Goal: Information Seeking & Learning: Learn about a topic

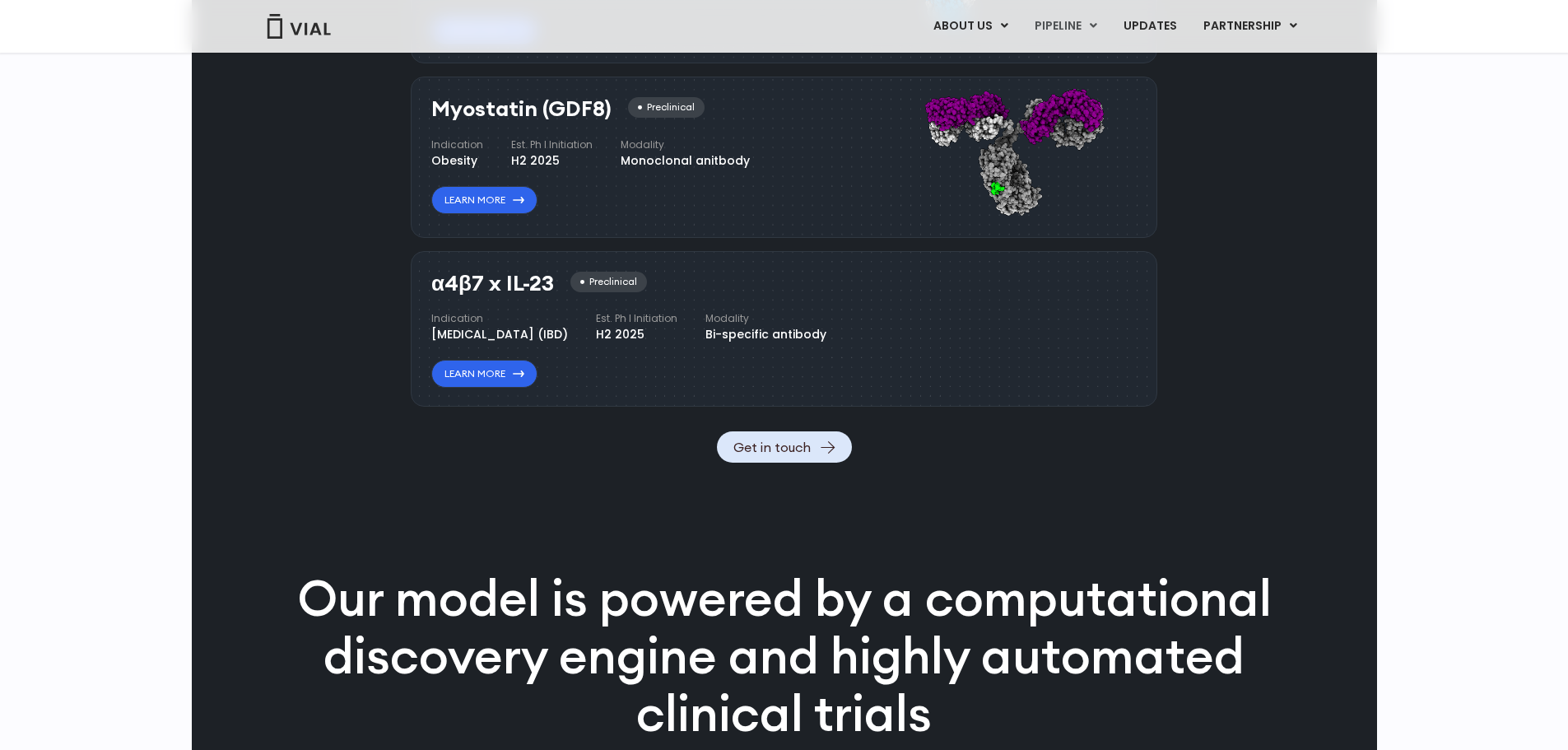
scroll to position [1730, 0]
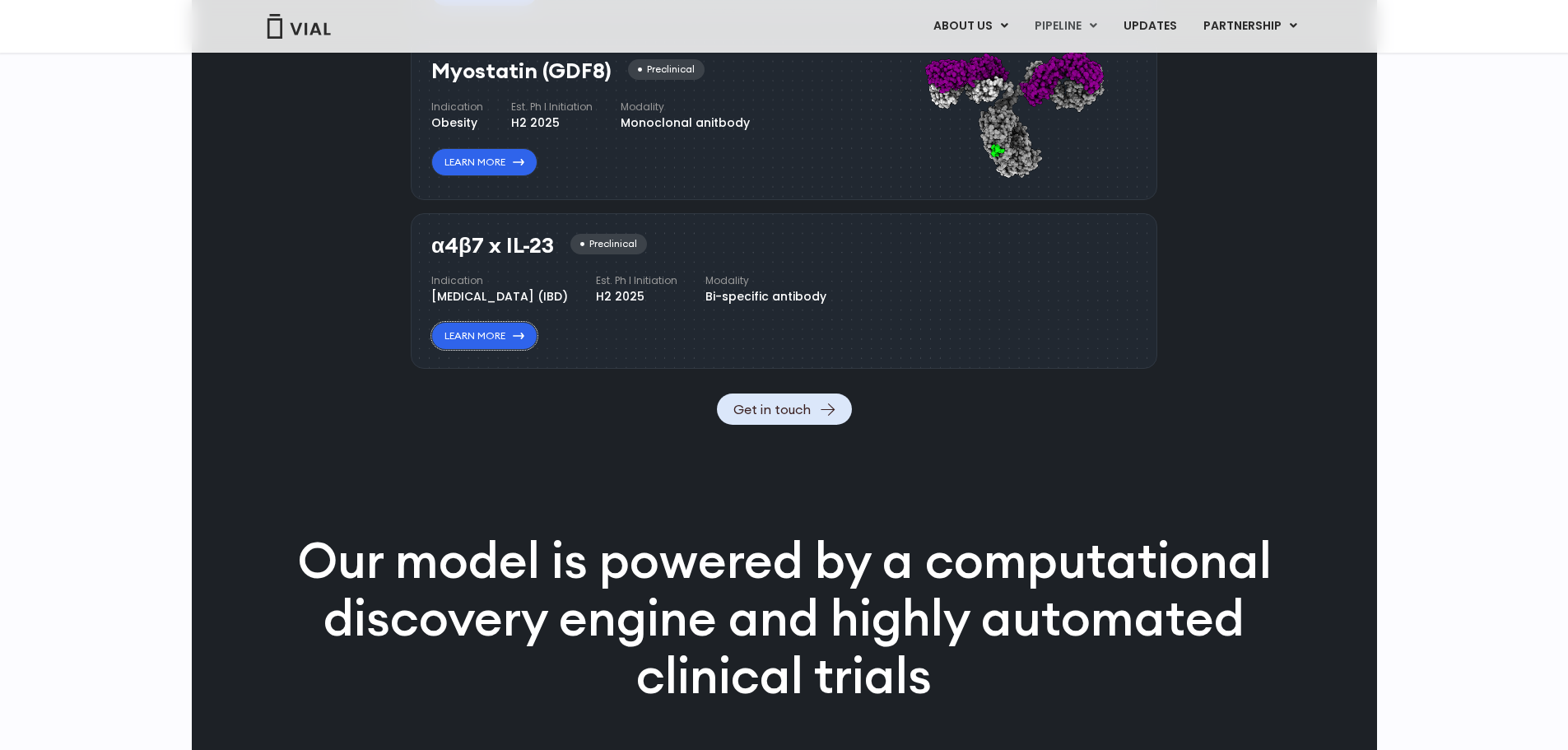
click at [476, 350] on link "Learn More" at bounding box center [484, 335] width 106 height 28
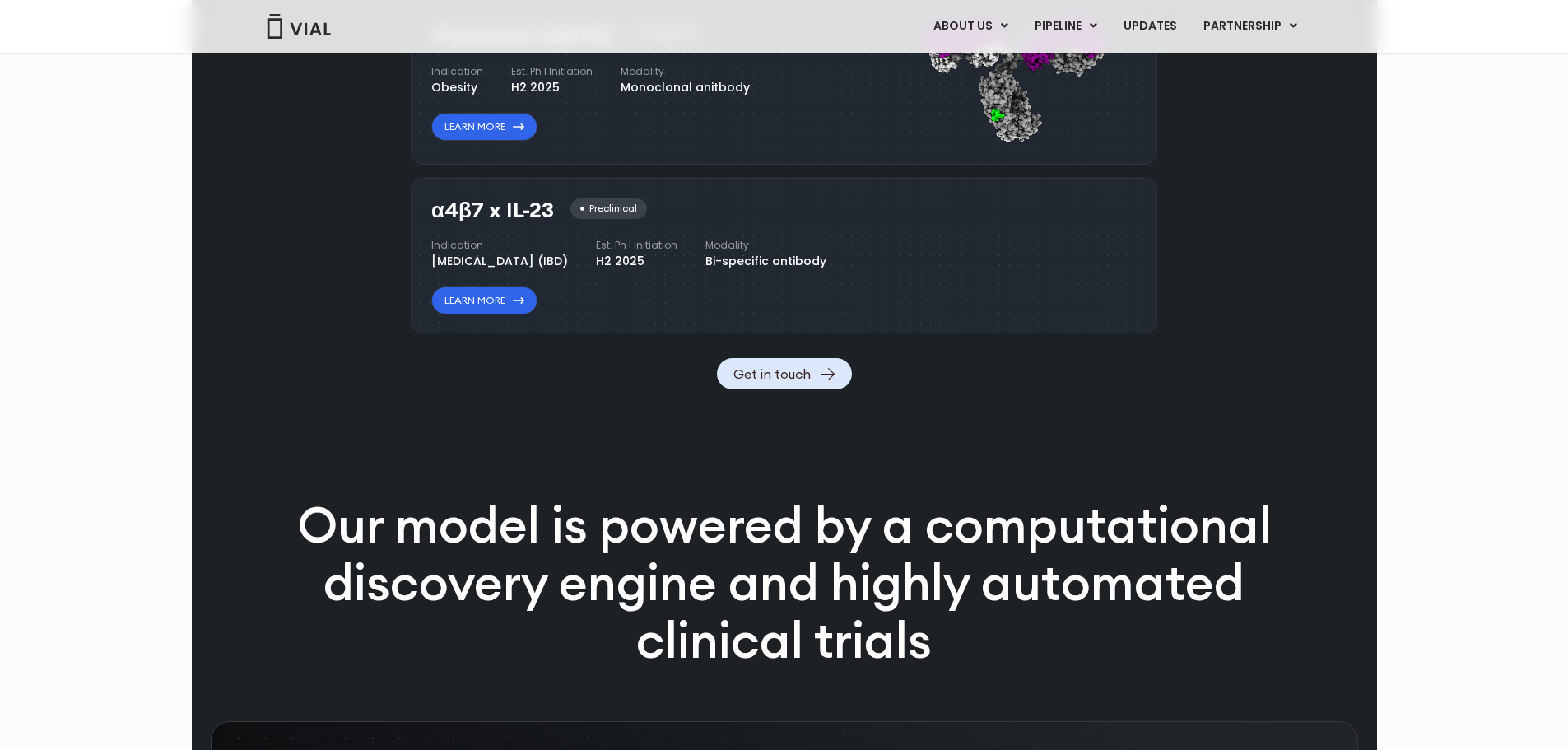
scroll to position [1766, 0]
